Goal: Task Accomplishment & Management: Complete application form

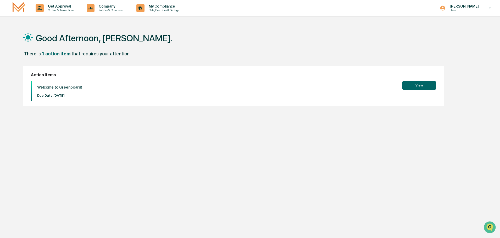
click at [417, 86] on button "View" at bounding box center [418, 85] width 33 height 9
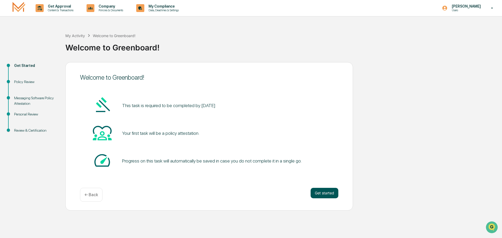
click at [328, 198] on button "Get started" at bounding box center [325, 193] width 28 height 10
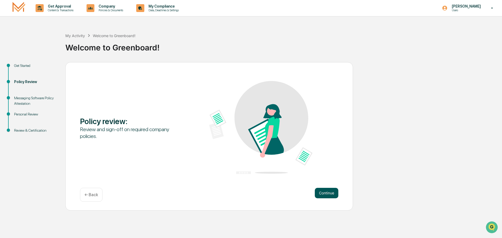
click at [327, 192] on button "Continue" at bounding box center [327, 193] width 24 height 10
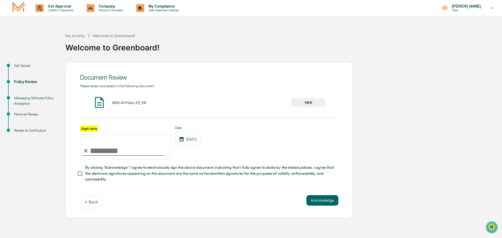
click at [116, 152] on input "Sign here" at bounding box center [125, 146] width 91 height 25
type input "**********"
click at [328, 204] on button "Acknowledge" at bounding box center [323, 200] width 32 height 10
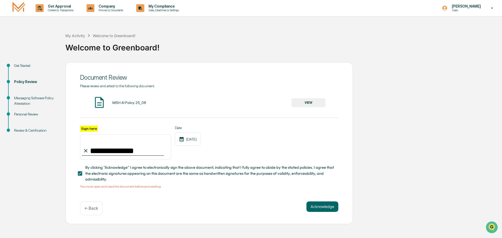
click at [300, 102] on button "VIEW" at bounding box center [309, 102] width 34 height 9
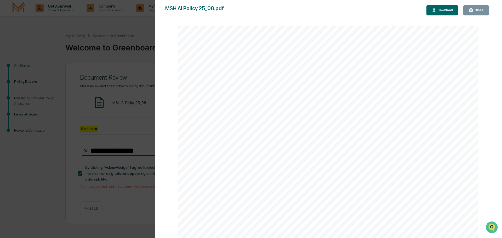
scroll to position [889, 0]
click at [473, 13] on icon "button" at bounding box center [471, 10] width 5 height 5
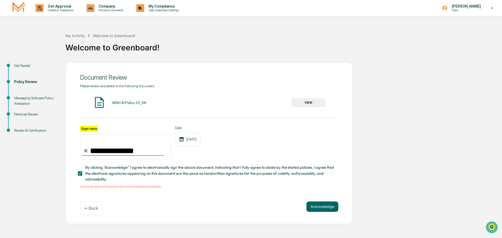
click at [360, 167] on div "**********" at bounding box center [251, 143] width 497 height 162
click at [321, 210] on button "Acknowledge" at bounding box center [323, 207] width 32 height 10
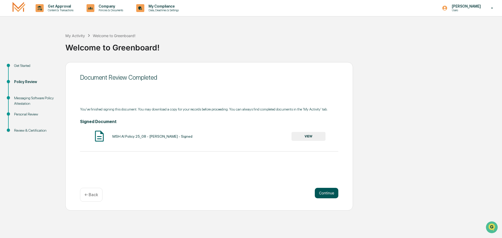
click at [325, 192] on button "Continue" at bounding box center [327, 193] width 24 height 10
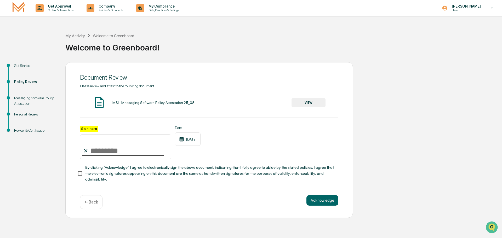
click at [308, 106] on button "VIEW" at bounding box center [309, 102] width 34 height 9
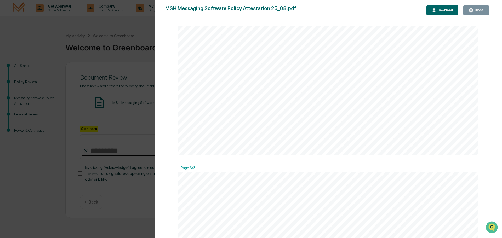
scroll to position [706, 0]
click at [479, 12] on div "Close" at bounding box center [476, 10] width 15 height 5
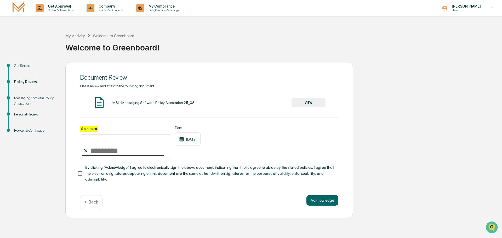
click at [115, 151] on input "Sign here" at bounding box center [125, 146] width 91 height 25
type input "**********"
click at [322, 202] on button "Acknowledge" at bounding box center [323, 200] width 32 height 10
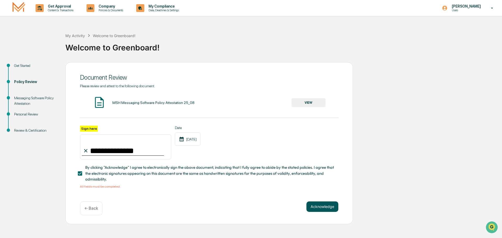
click at [318, 211] on button "Acknowledge" at bounding box center [323, 207] width 32 height 10
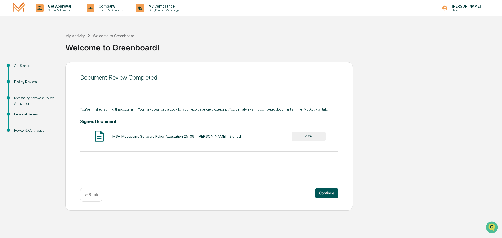
click at [325, 192] on button "Continue" at bounding box center [327, 193] width 24 height 10
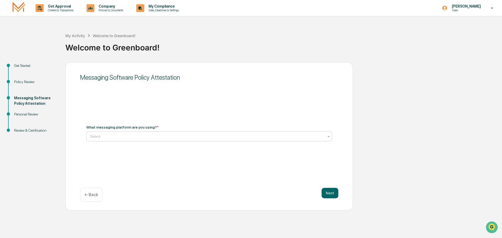
click at [154, 136] on div at bounding box center [207, 136] width 234 height 5
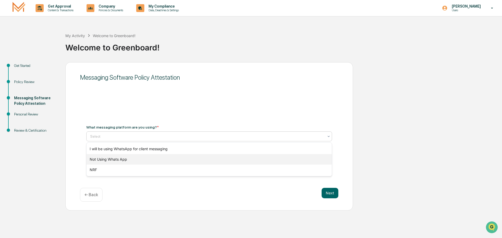
click at [124, 162] on div "Not Using Whats App" at bounding box center [209, 159] width 245 height 10
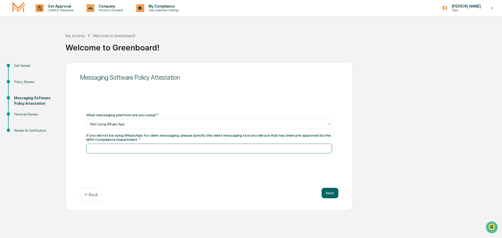
click at [148, 147] on input at bounding box center [209, 149] width 246 height 10
type input "**********"
click at [239, 200] on div "Next ← Back" at bounding box center [209, 195] width 258 height 14
click at [329, 194] on button "Next" at bounding box center [330, 193] width 17 height 10
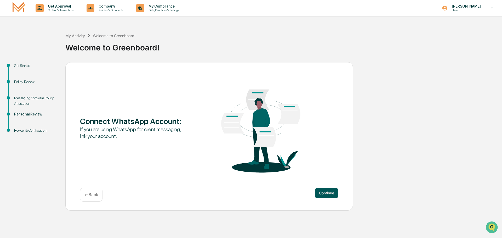
click at [328, 192] on button "Continue" at bounding box center [327, 193] width 24 height 10
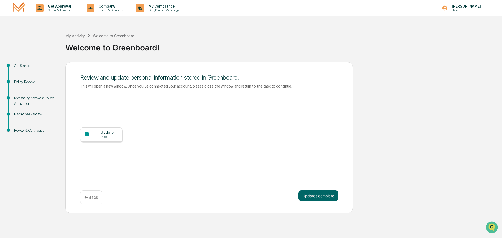
click at [112, 136] on div "Update Info" at bounding box center [110, 135] width 18 height 8
click at [383, 192] on div "Get Started Policy Review Messaging Software Policy Attestation Personal Review…" at bounding box center [251, 137] width 497 height 151
click at [318, 196] on button "Updates complete" at bounding box center [318, 196] width 40 height 10
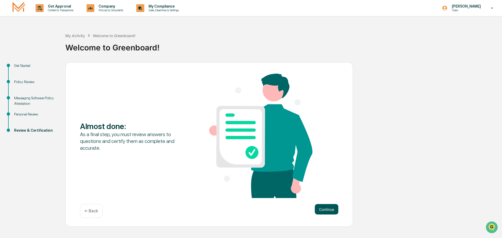
click at [320, 209] on button "Continue" at bounding box center [327, 209] width 24 height 10
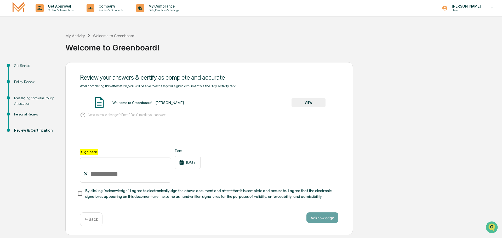
click at [316, 103] on button "VIEW" at bounding box center [309, 102] width 34 height 9
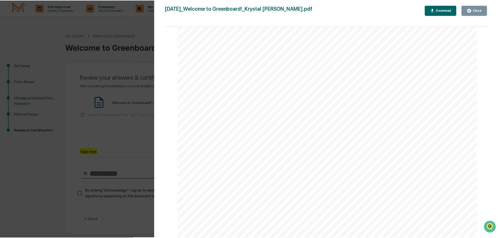
scroll to position [0, 0]
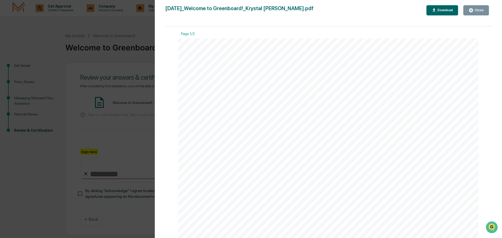
click at [468, 10] on button "Close" at bounding box center [476, 10] width 26 height 10
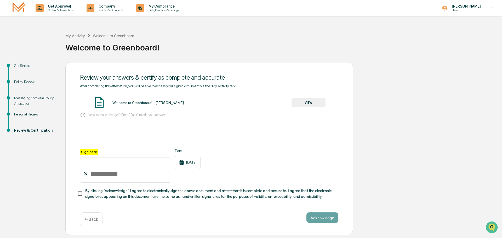
click at [104, 176] on input "Sign here" at bounding box center [125, 170] width 91 height 25
type input "**********"
click at [322, 220] on button "Acknowledge" at bounding box center [323, 218] width 32 height 10
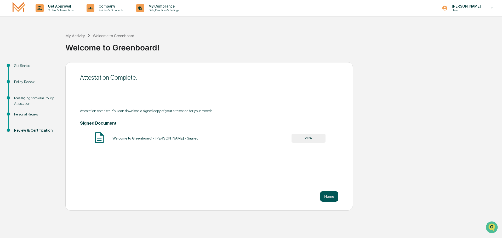
click at [331, 197] on button "Home" at bounding box center [329, 196] width 18 height 10
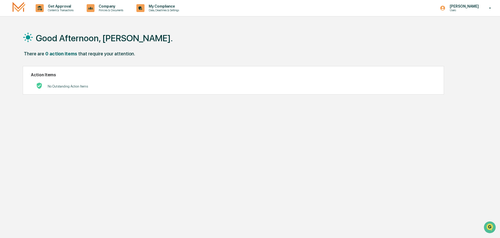
click at [182, 118] on div "Good Afternoon, [PERSON_NAME]. There are 0 action items that require your atten…" at bounding box center [247, 144] width 465 height 238
